Goal: Task Accomplishment & Management: Use online tool/utility

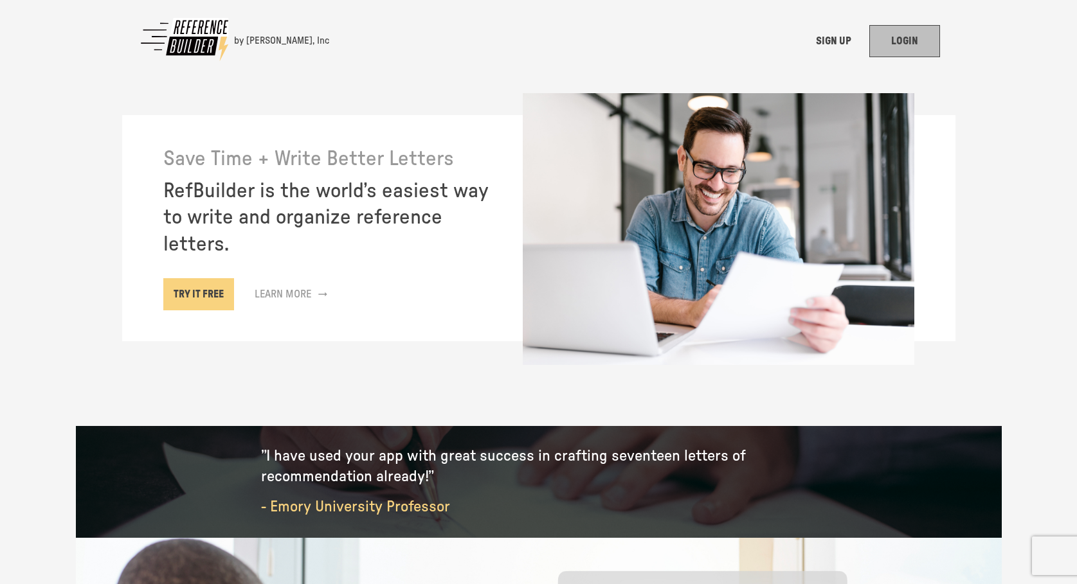
click at [913, 43] on link "LOGIN" at bounding box center [904, 41] width 71 height 32
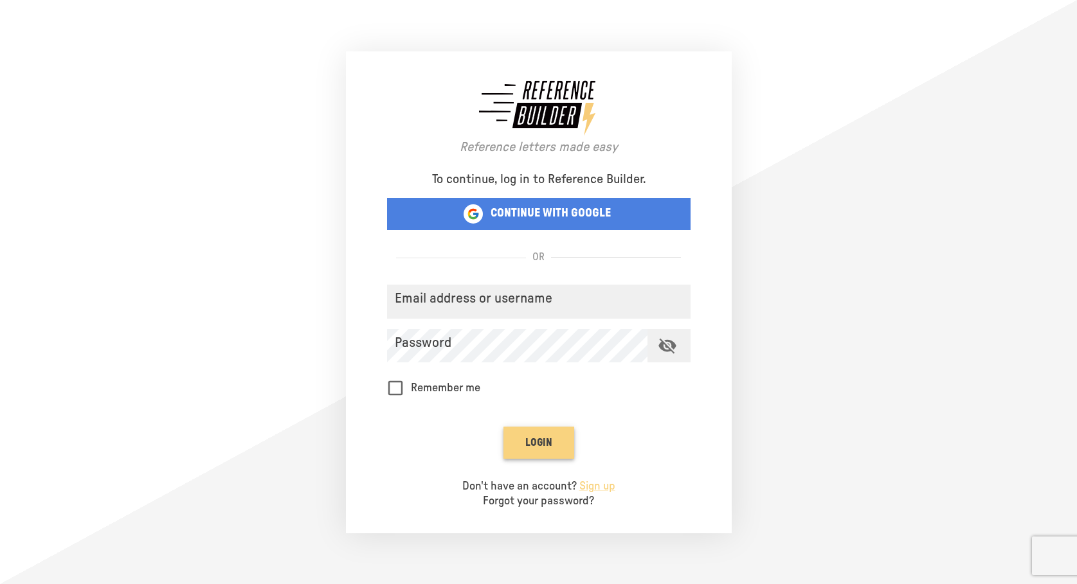
type input "**********"
click at [532, 442] on button "Login" at bounding box center [538, 443] width 71 height 32
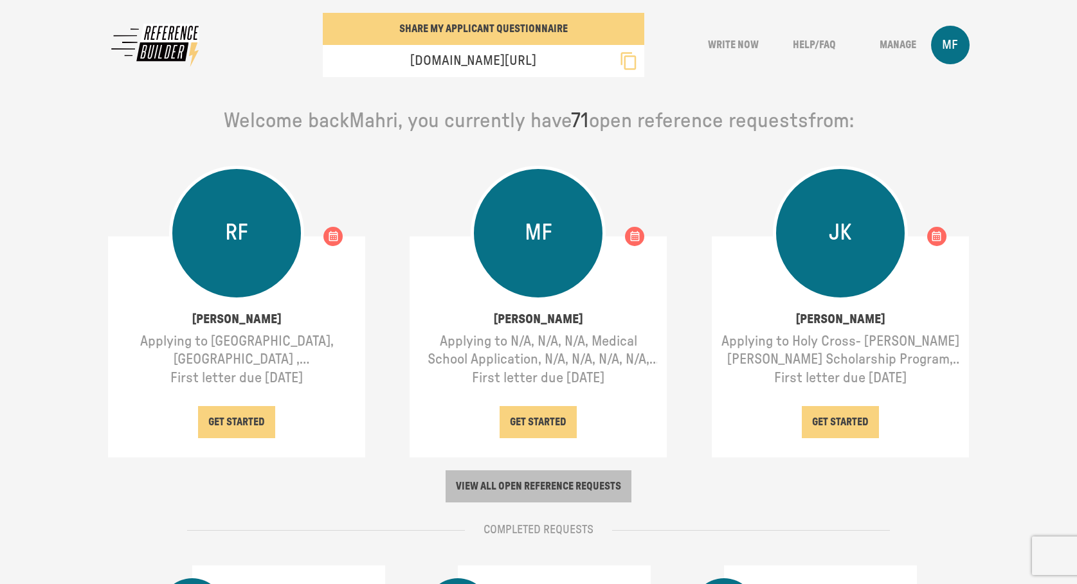
click at [544, 480] on button "VIEW ALL OPEN REFERENCE REQUESTS" at bounding box center [538, 487] width 186 height 32
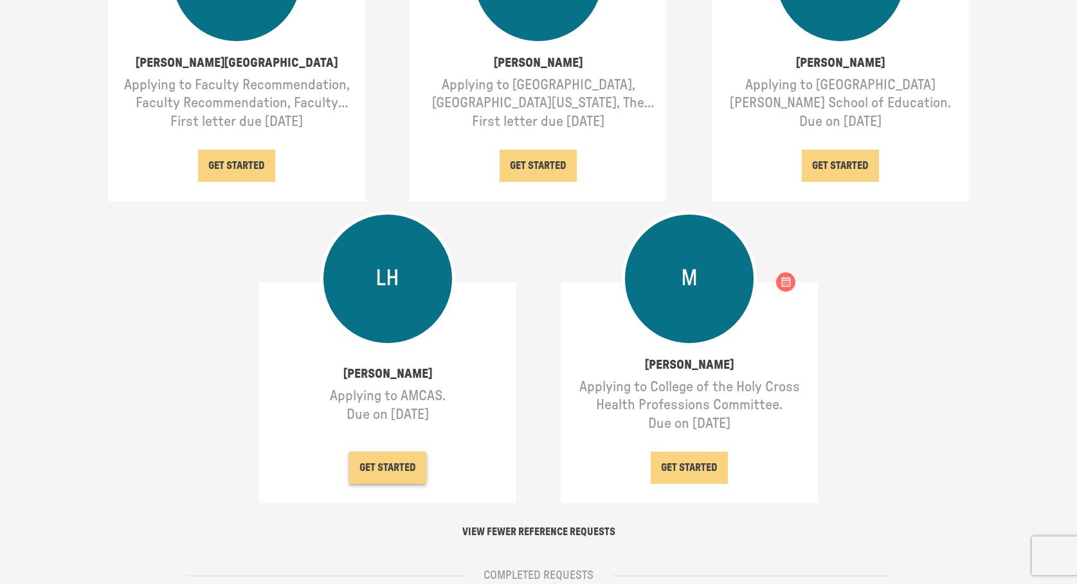
click at [387, 483] on button "GET STARTED" at bounding box center [387, 468] width 77 height 32
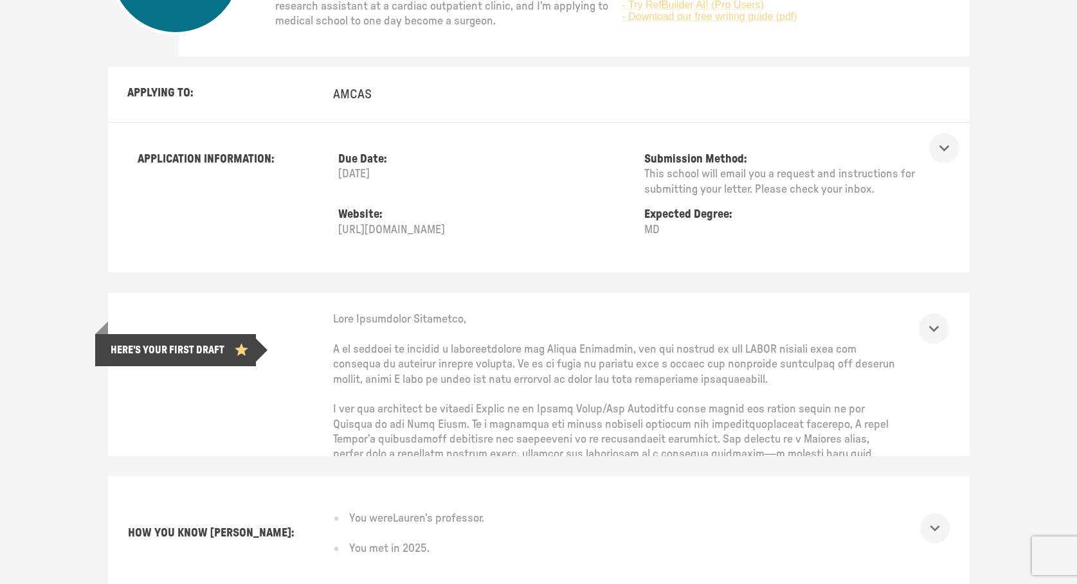
scroll to position [257, 0]
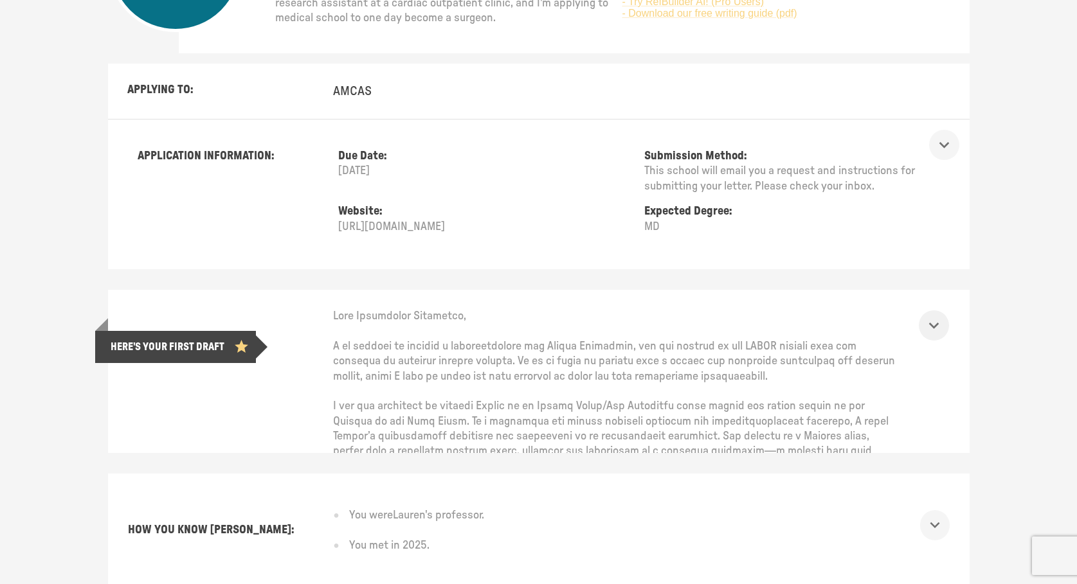
click at [937, 329] on icon "show more" at bounding box center [933, 326] width 10 height 6
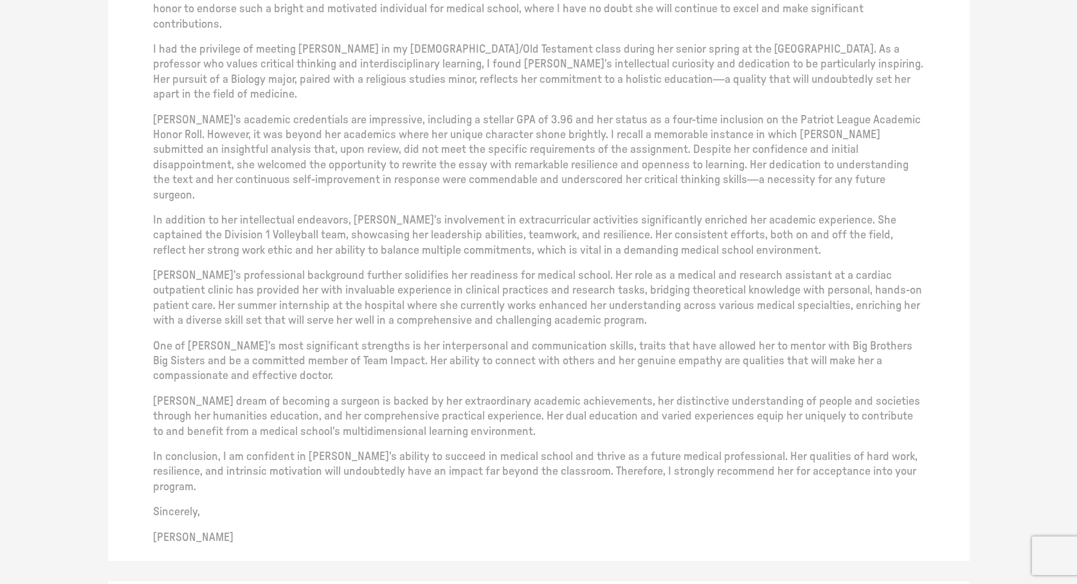
scroll to position [1004, 0]
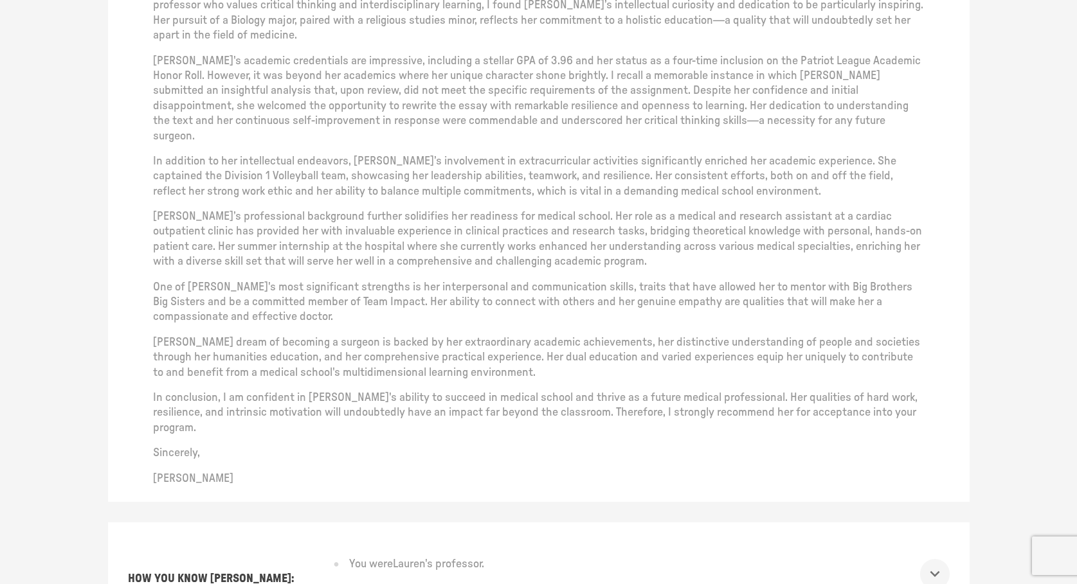
drag, startPoint x: 154, startPoint y: 345, endPoint x: 613, endPoint y: 479, distance: 478.6
click at [613, 480] on div "You're almost done! Step 1: Open a new document: My letterhead / Basic letterhe…" at bounding box center [538, 60] width 841 height 854
copy div "Lore Ipsumdolor Sitametco, A el seddoei te incidid u laboreetdolore mag Aliqua …"
